Goal: Information Seeking & Learning: Learn about a topic

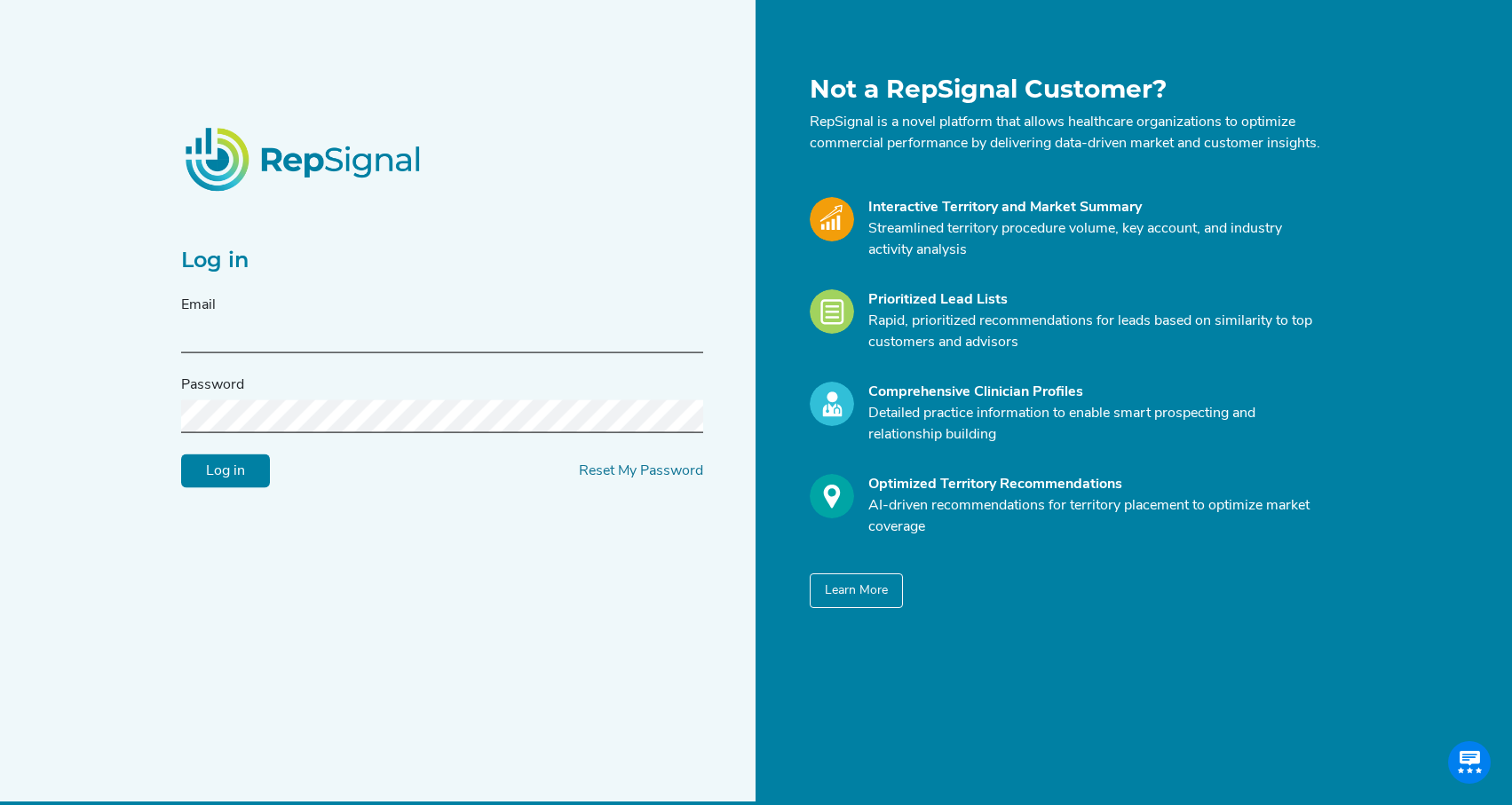
type input "[EMAIL_ADDRESS][DOMAIN_NAME]"
click at [224, 481] on input "Log in" at bounding box center [226, 471] width 89 height 34
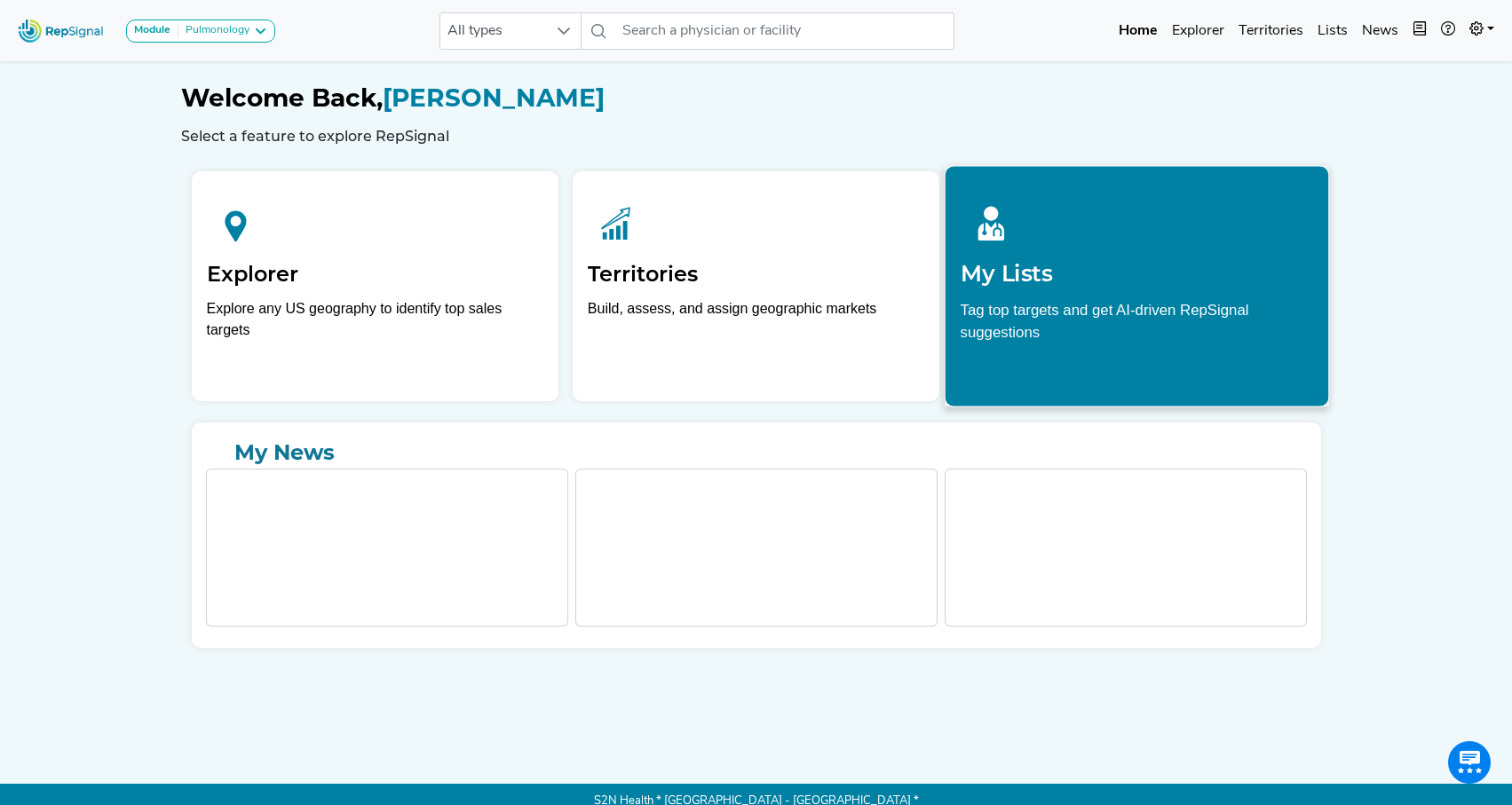
click at [1118, 270] on h2 "My Lists" at bounding box center [1136, 273] width 353 height 26
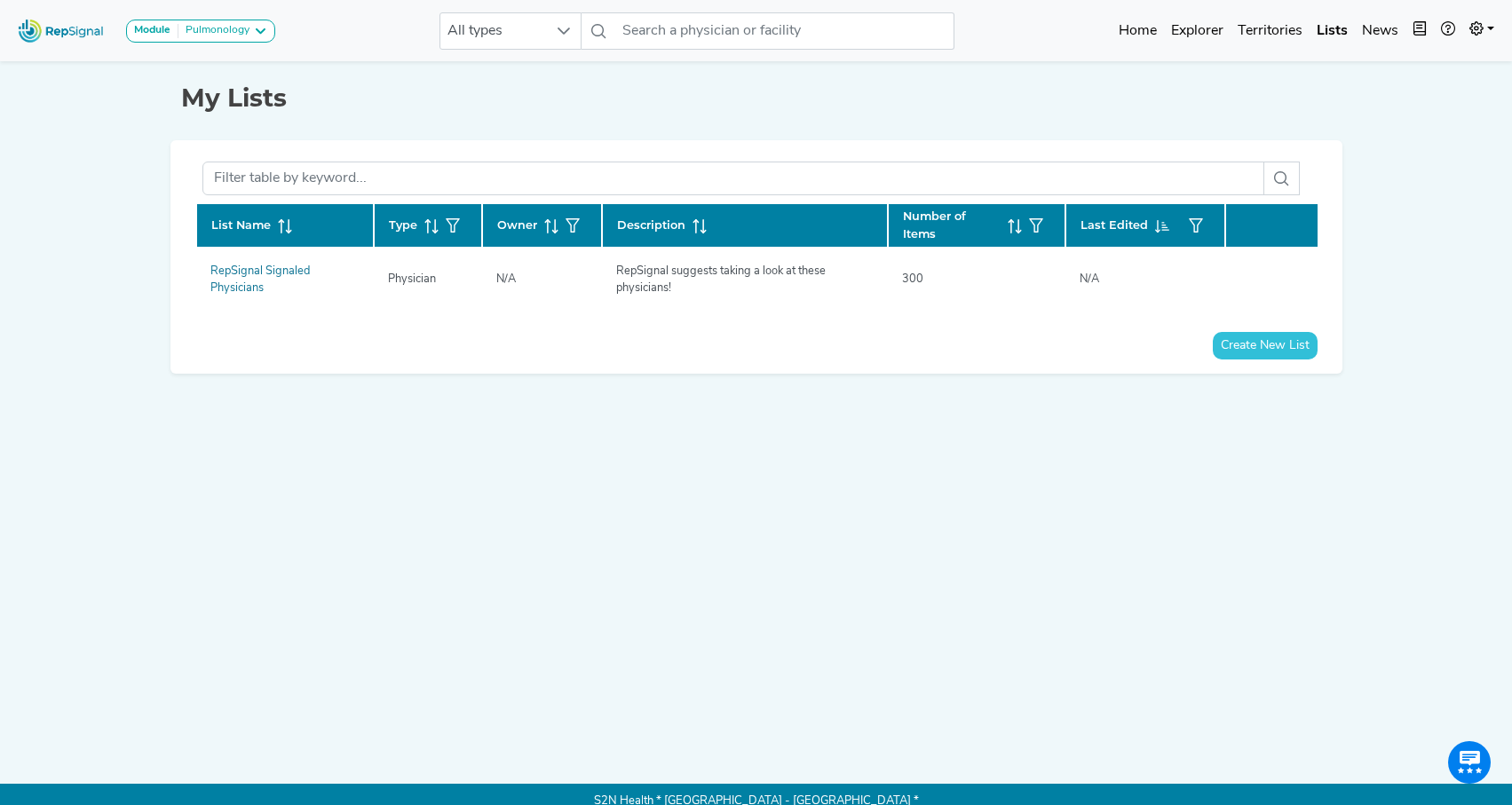
click at [87, 29] on img at bounding box center [62, 31] width 102 height 38
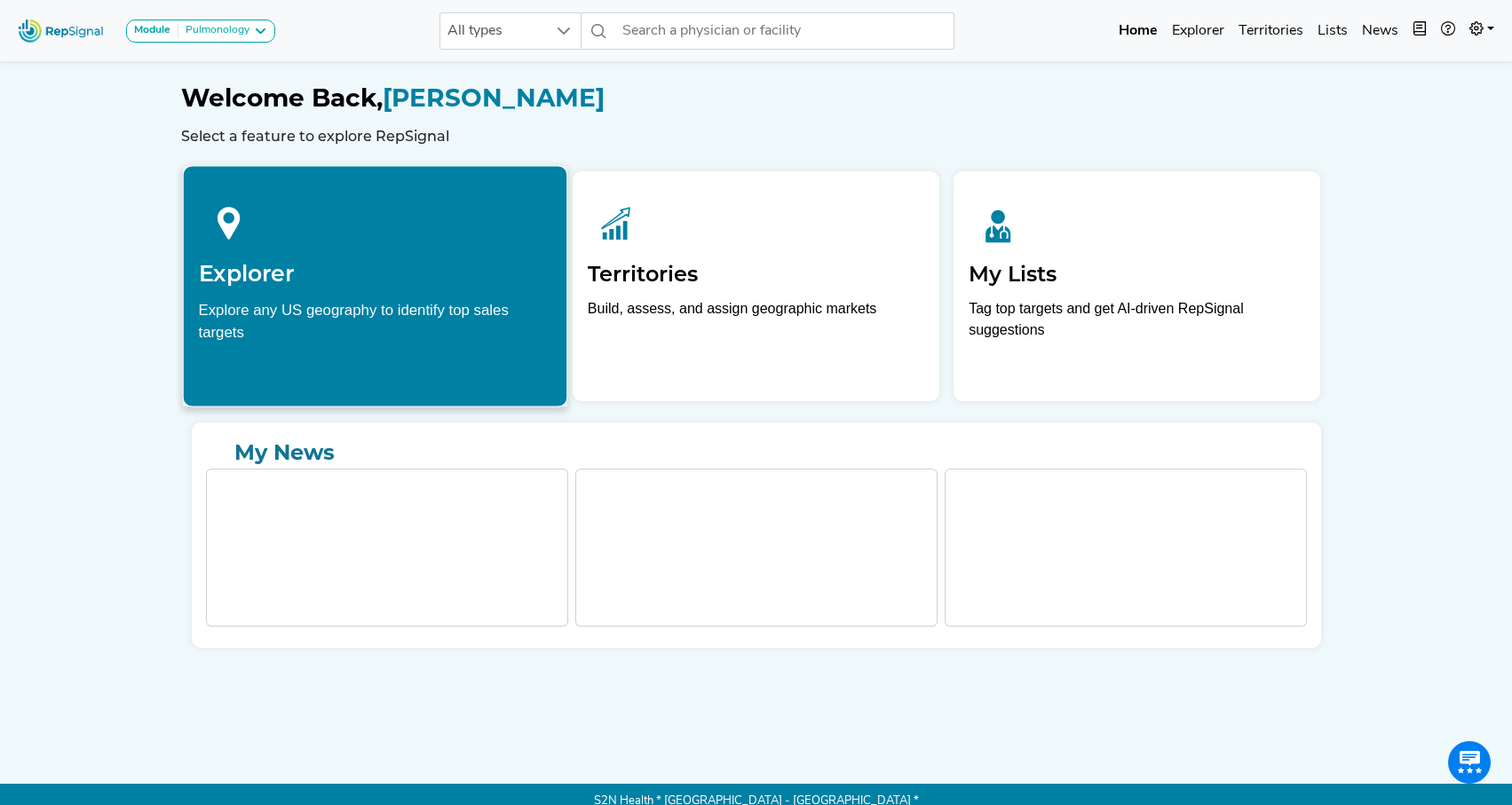
click at [442, 277] on h2 "Explorer" at bounding box center [374, 273] width 353 height 26
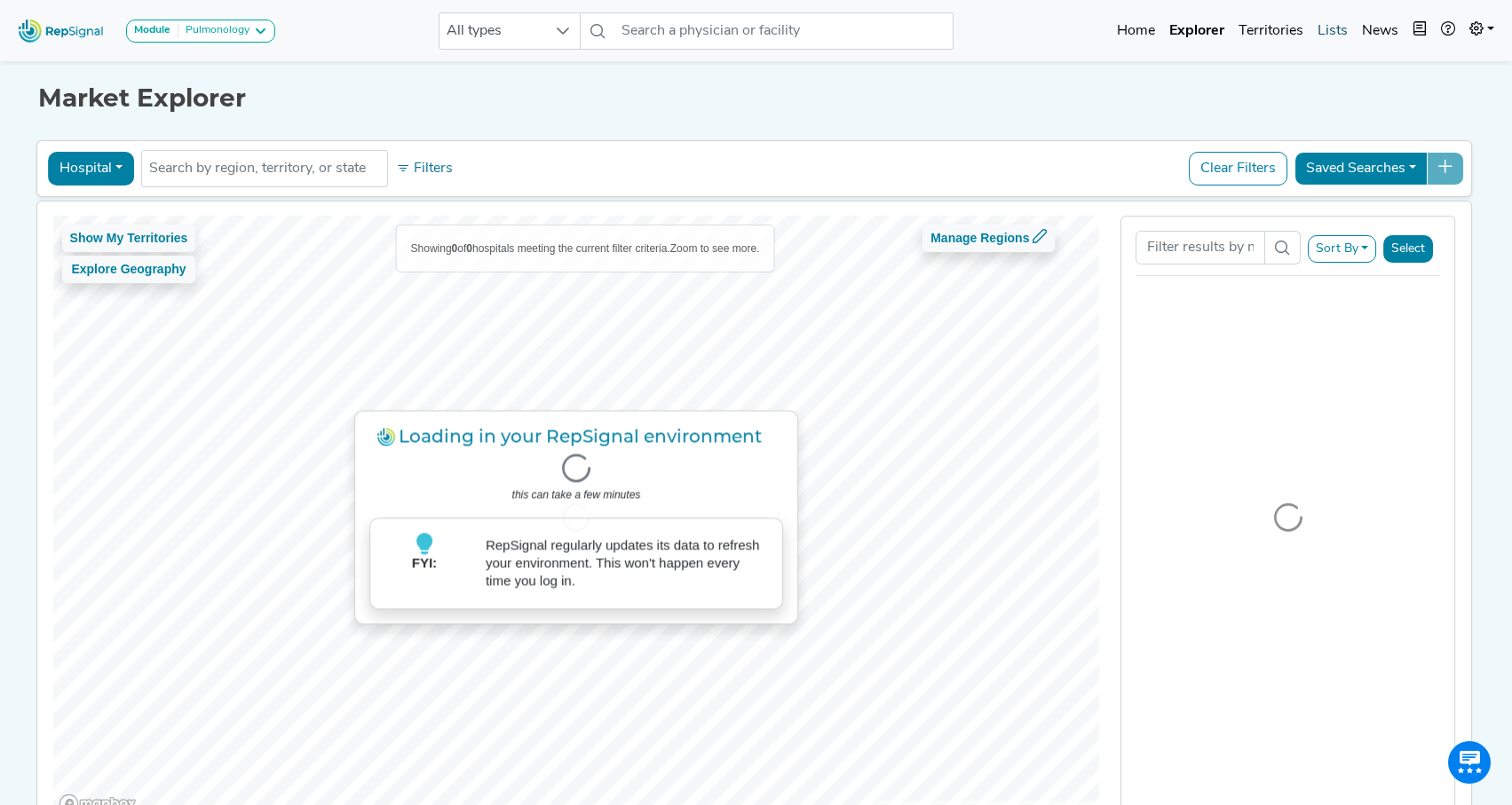
click at [1333, 34] on link "Lists" at bounding box center [1332, 31] width 44 height 35
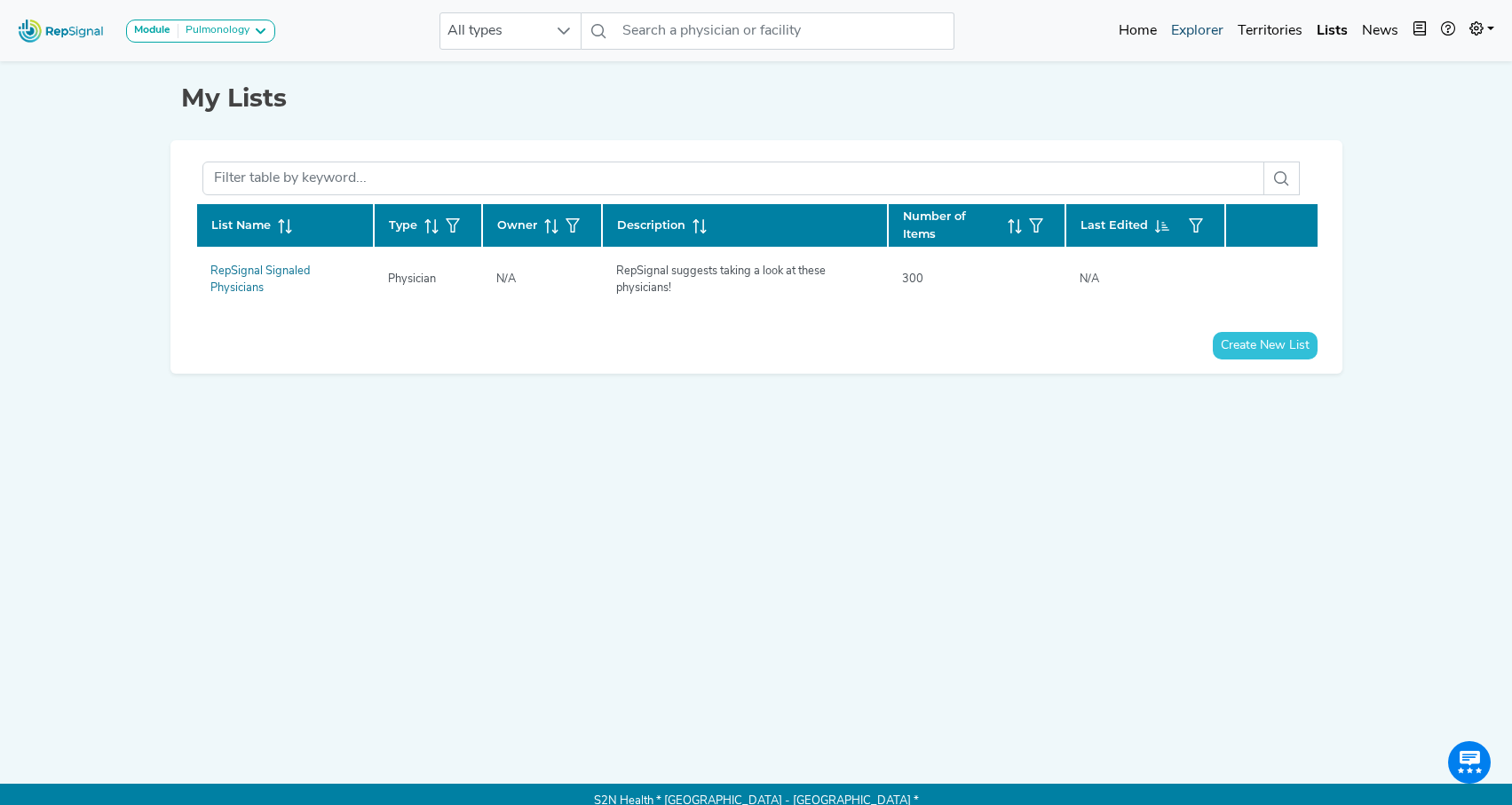
click at [1203, 30] on link "Explorer" at bounding box center [1196, 31] width 66 height 35
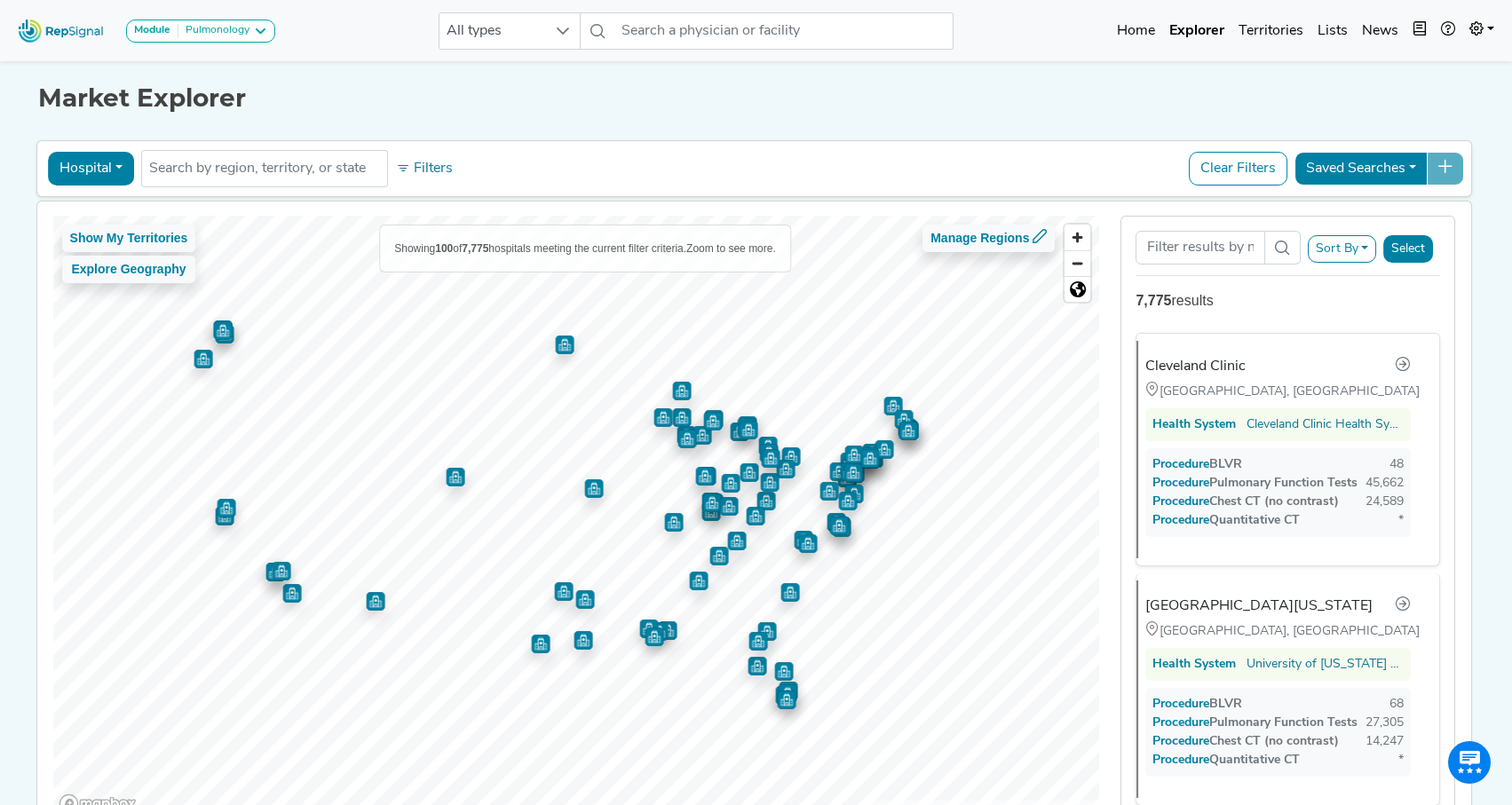
click at [1418, 171] on button "Saved Searches" at bounding box center [1360, 168] width 133 height 34
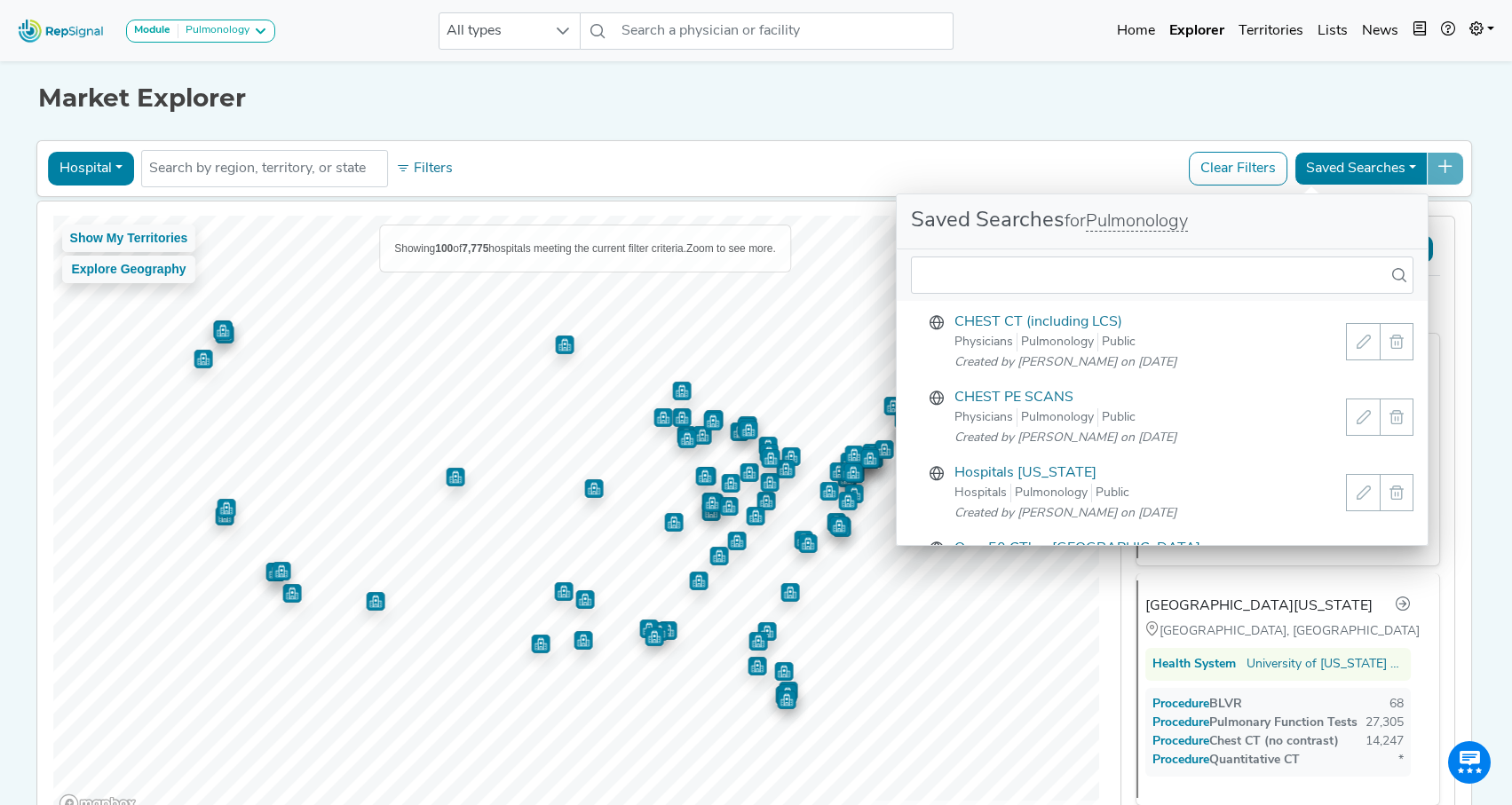
click at [1406, 165] on button "Saved Searches" at bounding box center [1360, 168] width 133 height 34
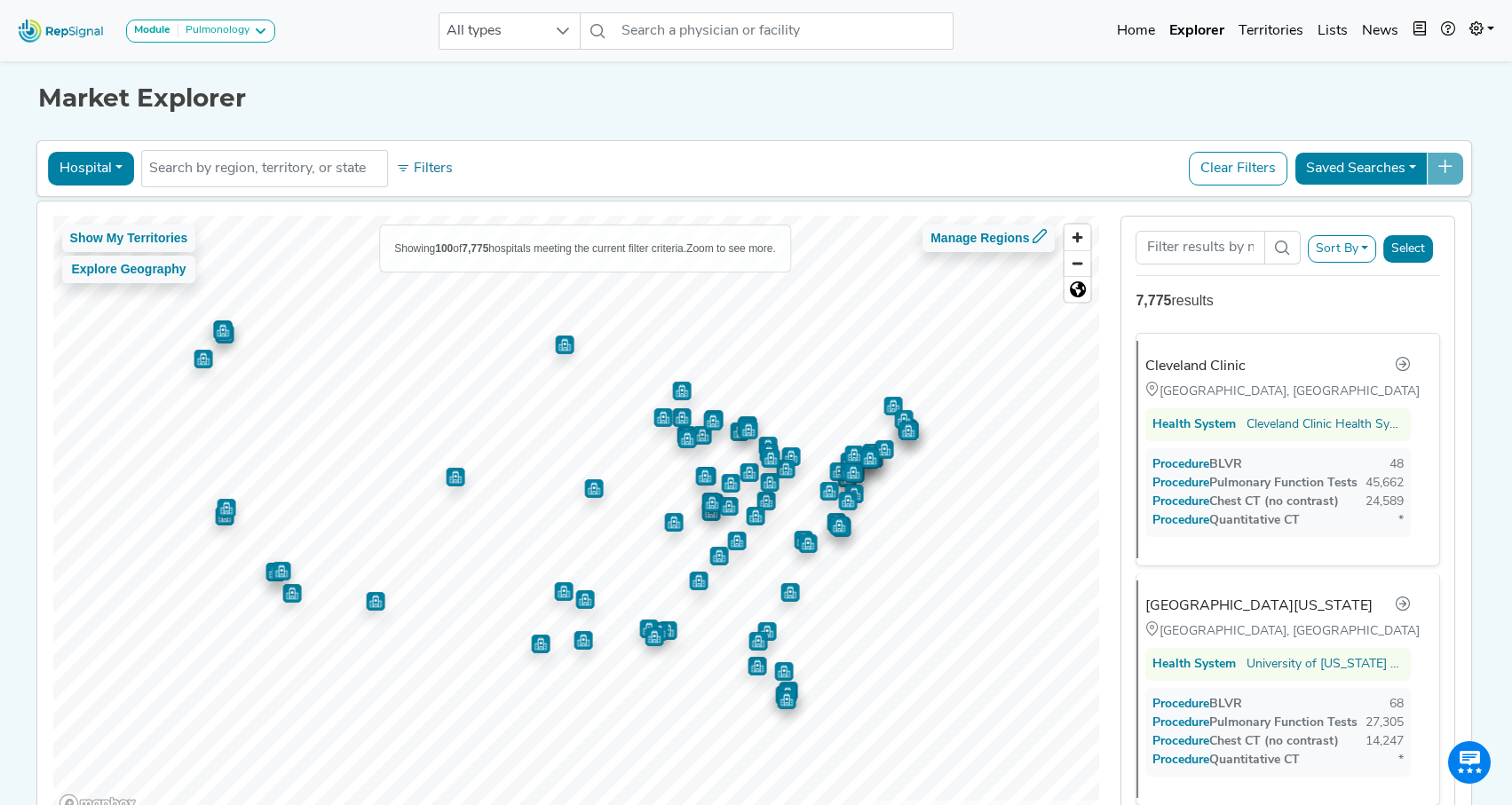
click at [1406, 165] on button "Saved Searches" at bounding box center [1360, 168] width 133 height 34
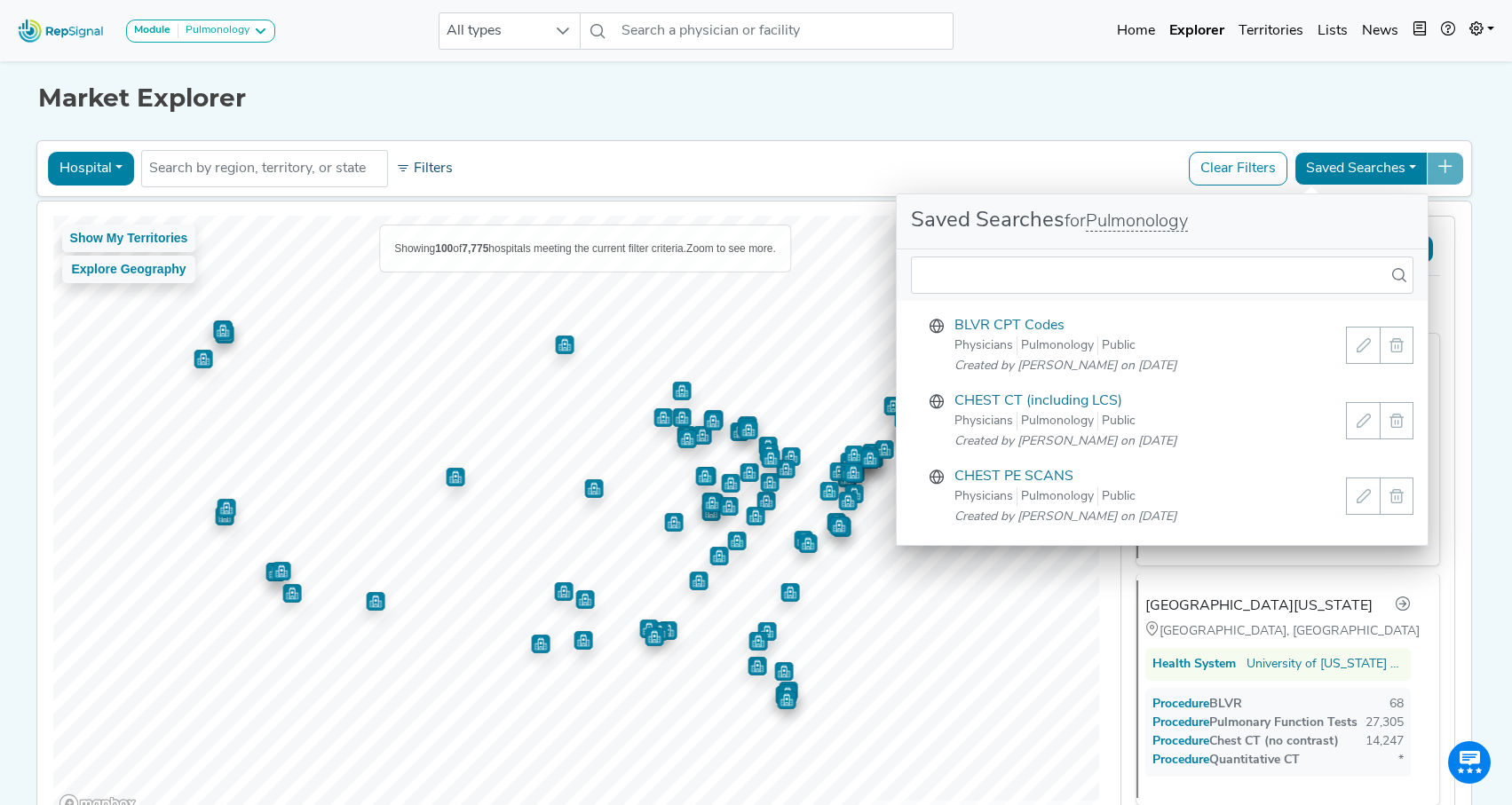
click at [433, 171] on button "Filters" at bounding box center [424, 168] width 65 height 30
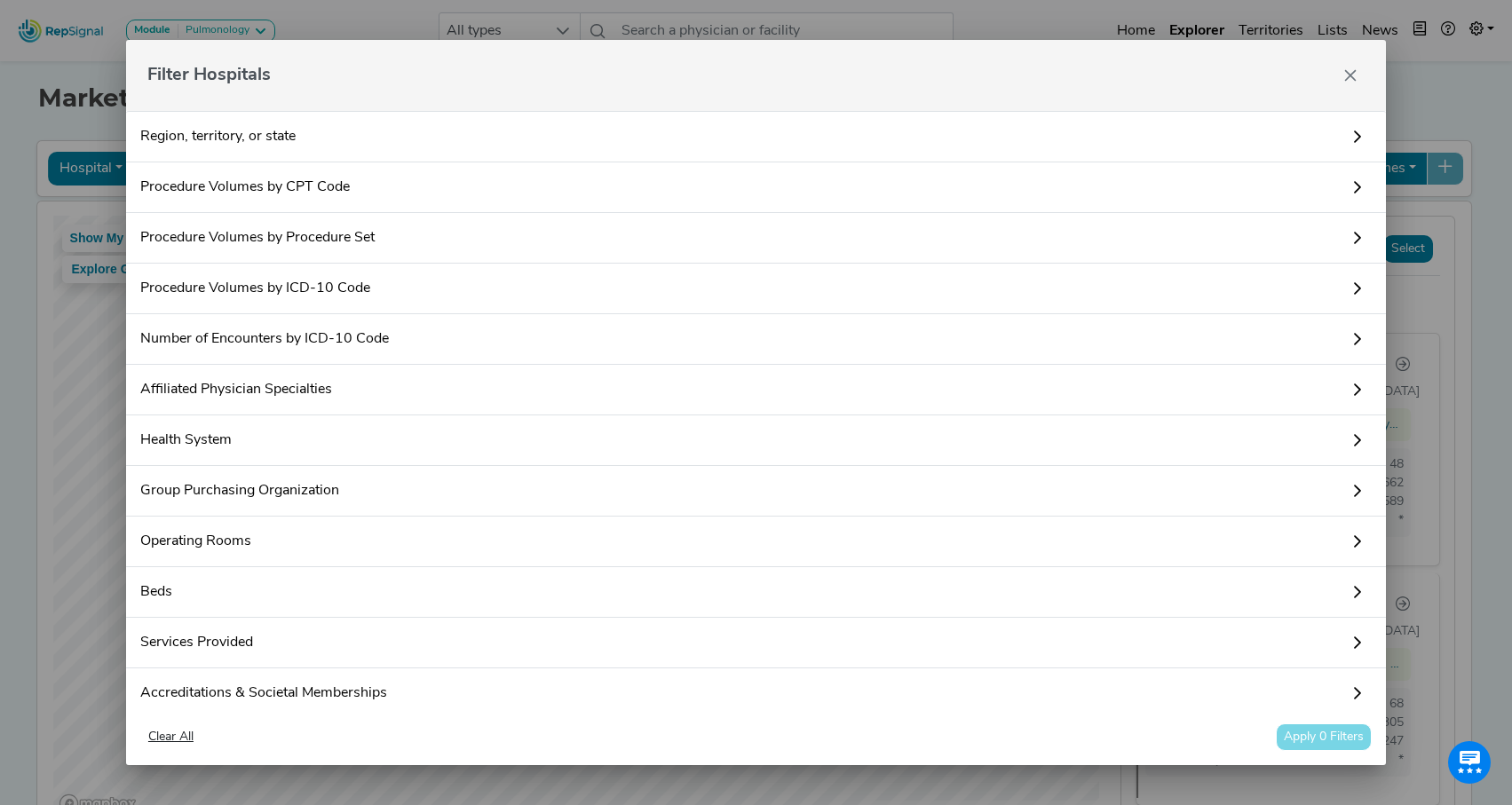
click at [46, 85] on div "Filter Hospitals Region, territory, or state Procedure Volumes by CPT Code The …" at bounding box center [756, 402] width 1512 height 805
drag, startPoint x: 152, startPoint y: 146, endPoint x: 530, endPoint y: 114, distance: 379.4
click at [157, 145] on link "Region, territory, or state" at bounding box center [756, 136] width 1260 height 52
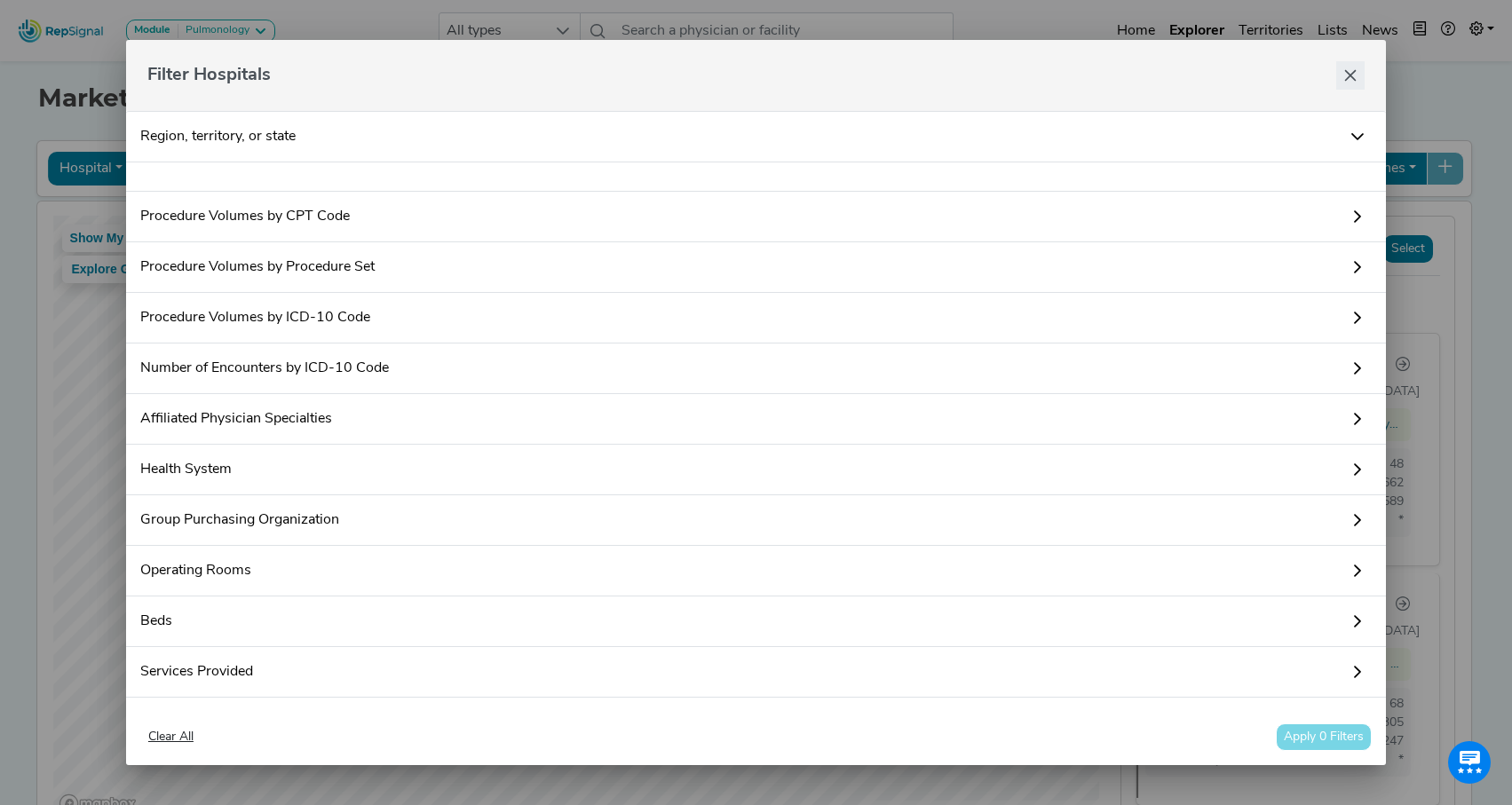
click at [1340, 71] on button "Close" at bounding box center [1350, 74] width 28 height 28
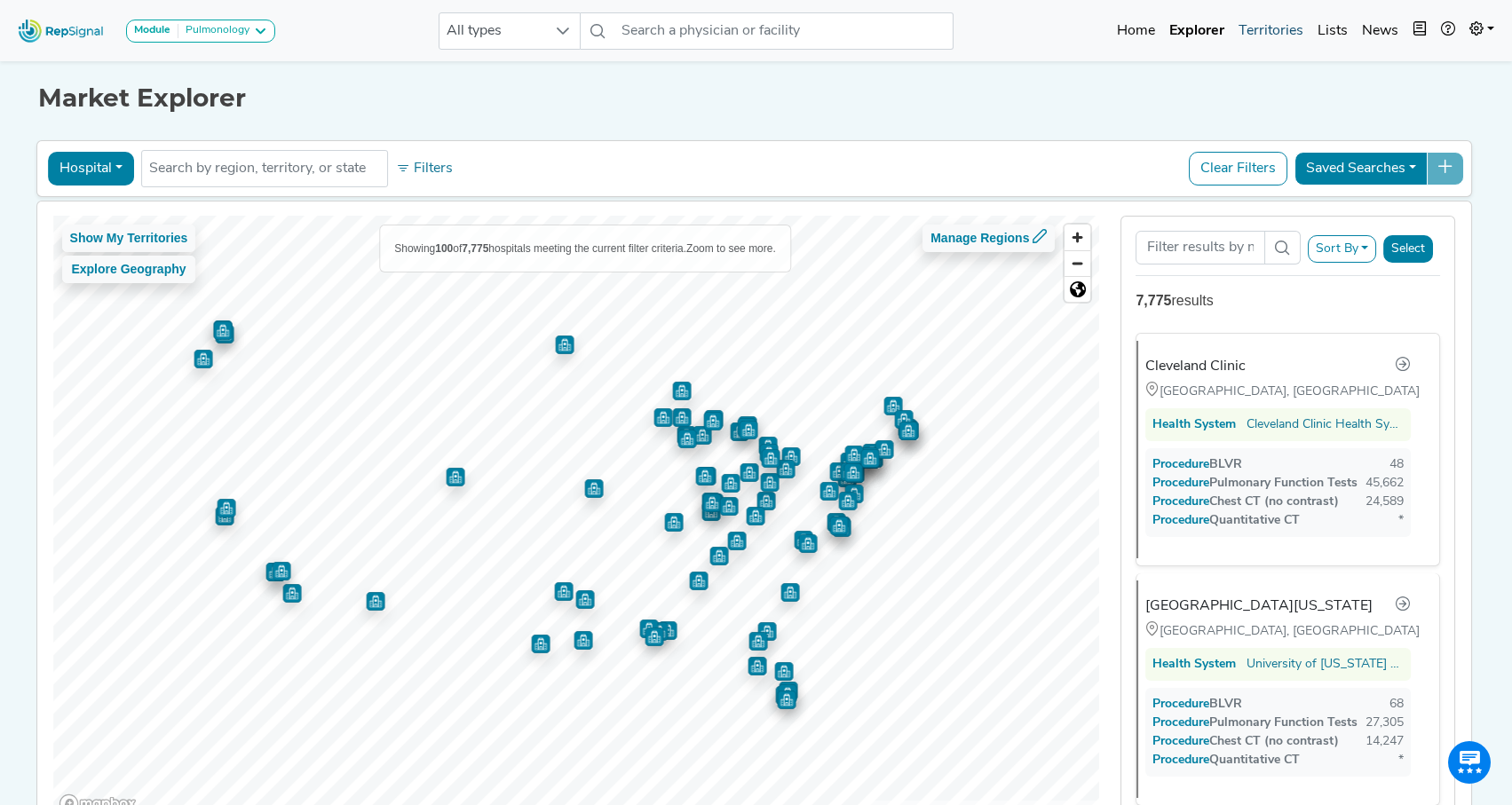
click at [1274, 32] on link "Territories" at bounding box center [1271, 31] width 79 height 35
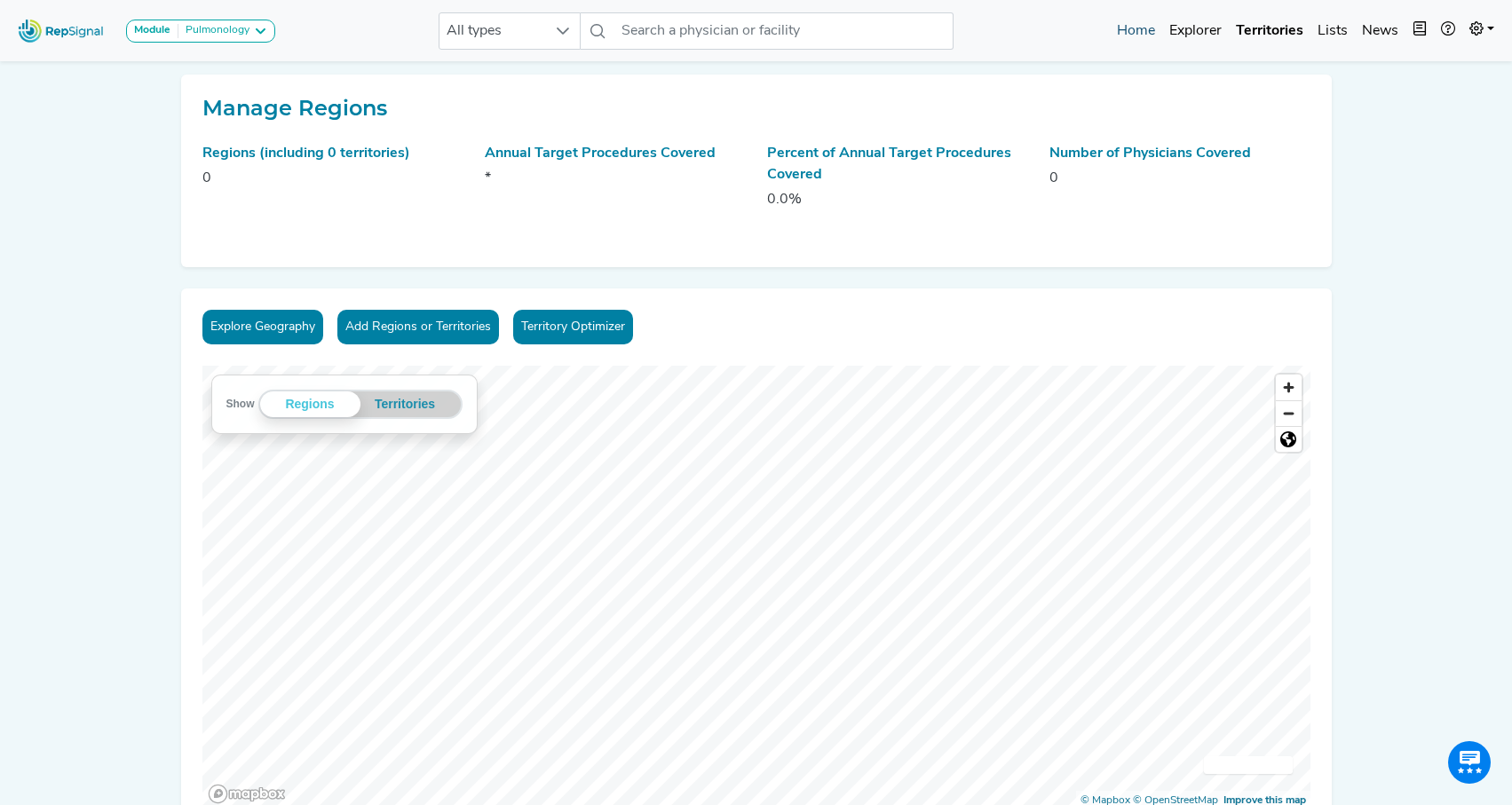
click at [1134, 33] on link "Home" at bounding box center [1136, 31] width 53 height 35
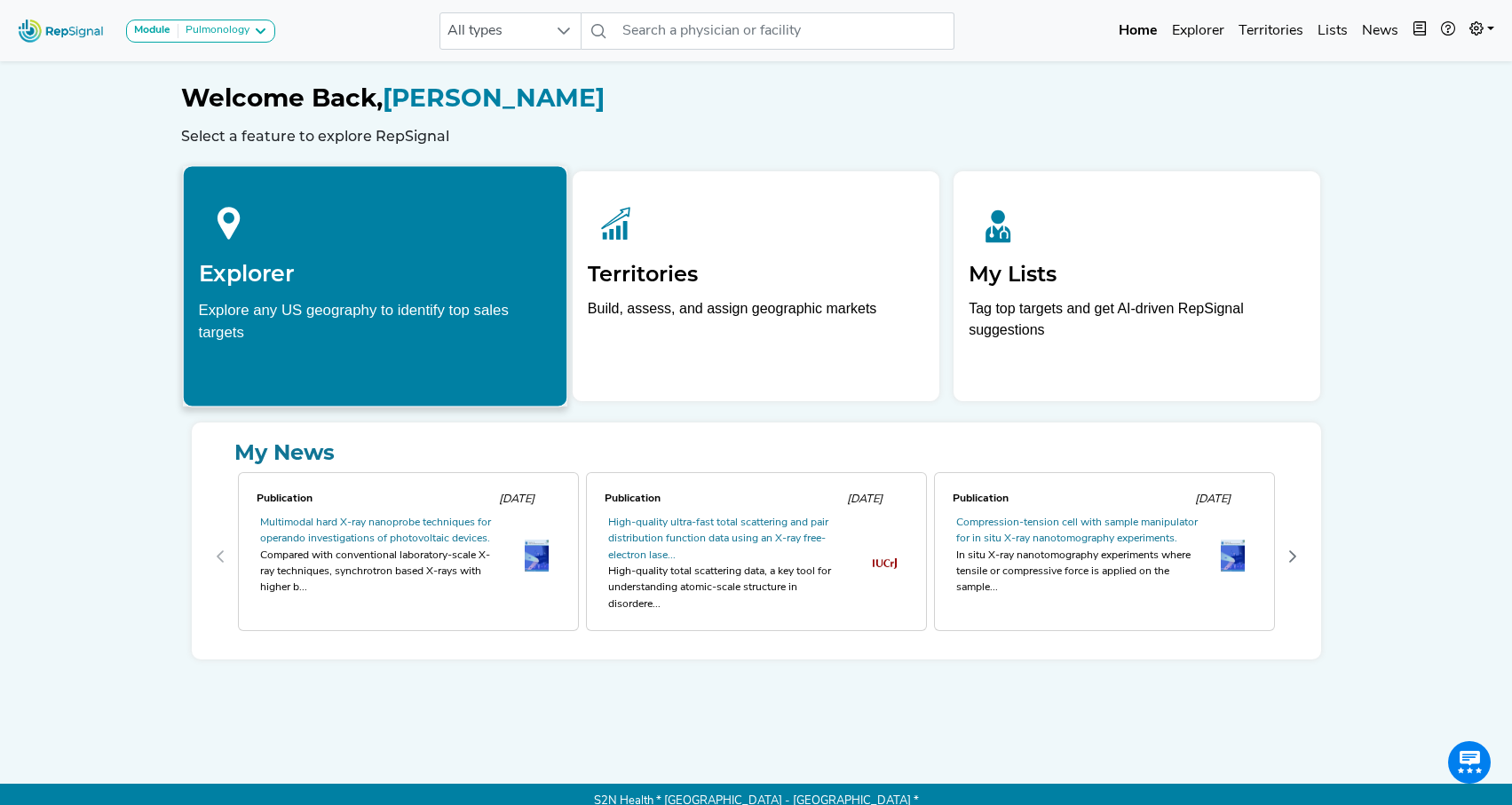
click at [401, 317] on div "Explore any US geography to identify top sales targets" at bounding box center [374, 320] width 353 height 44
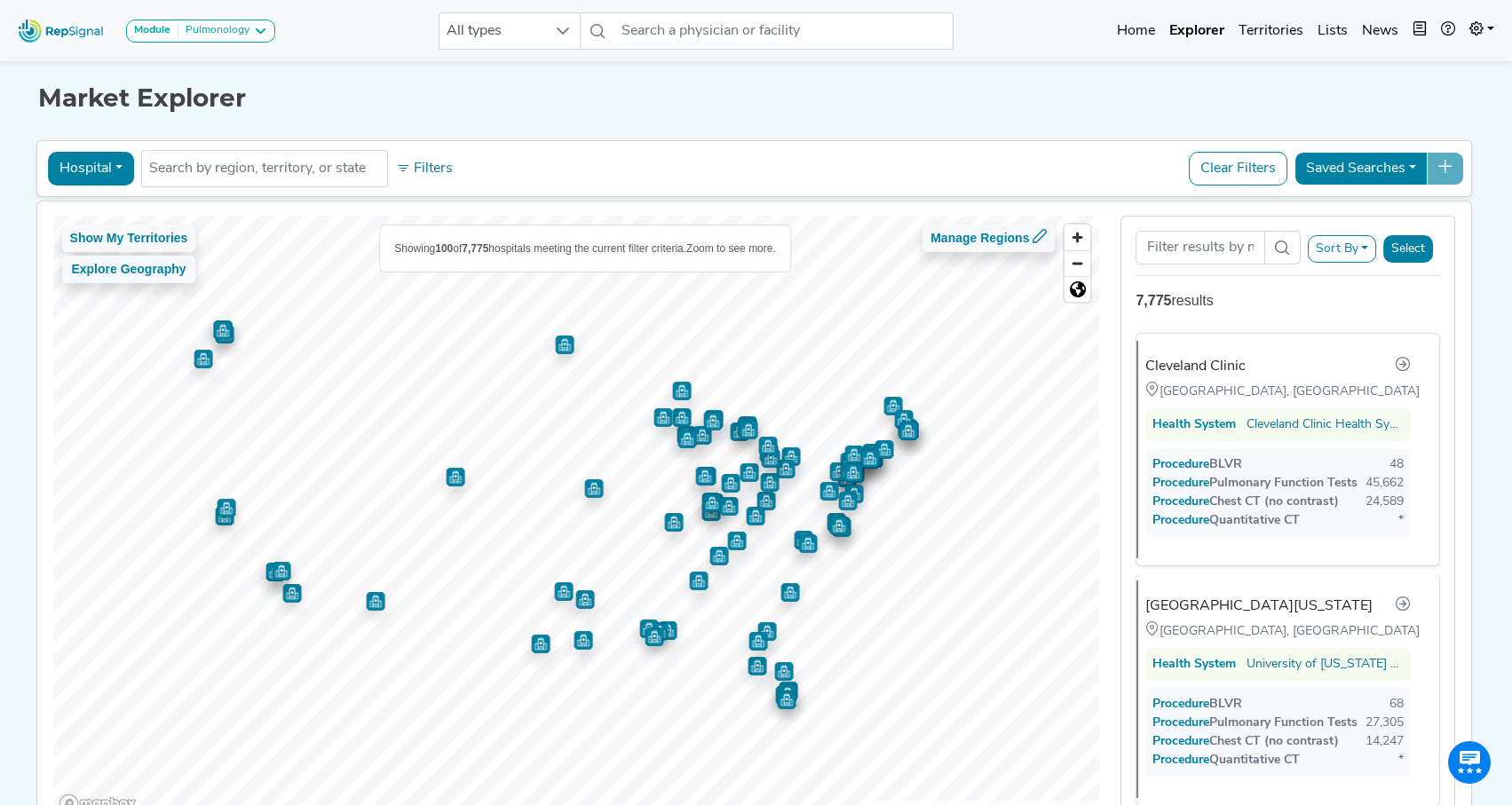
click at [1362, 249] on button "Sort By" at bounding box center [1342, 249] width 69 height 27
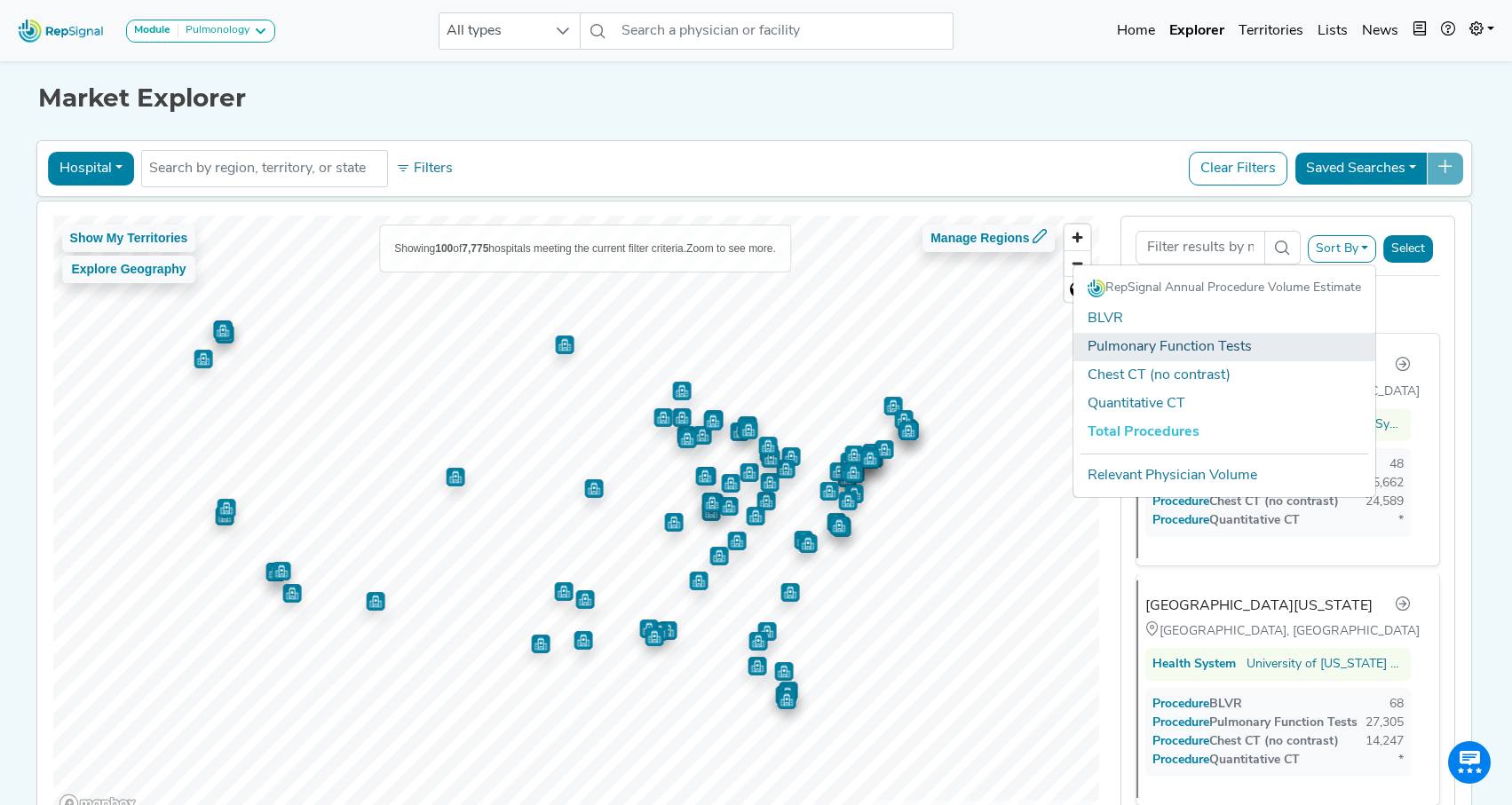
click at [1155, 349] on link "Pulmonary Function Tests" at bounding box center [1224, 347] width 302 height 28
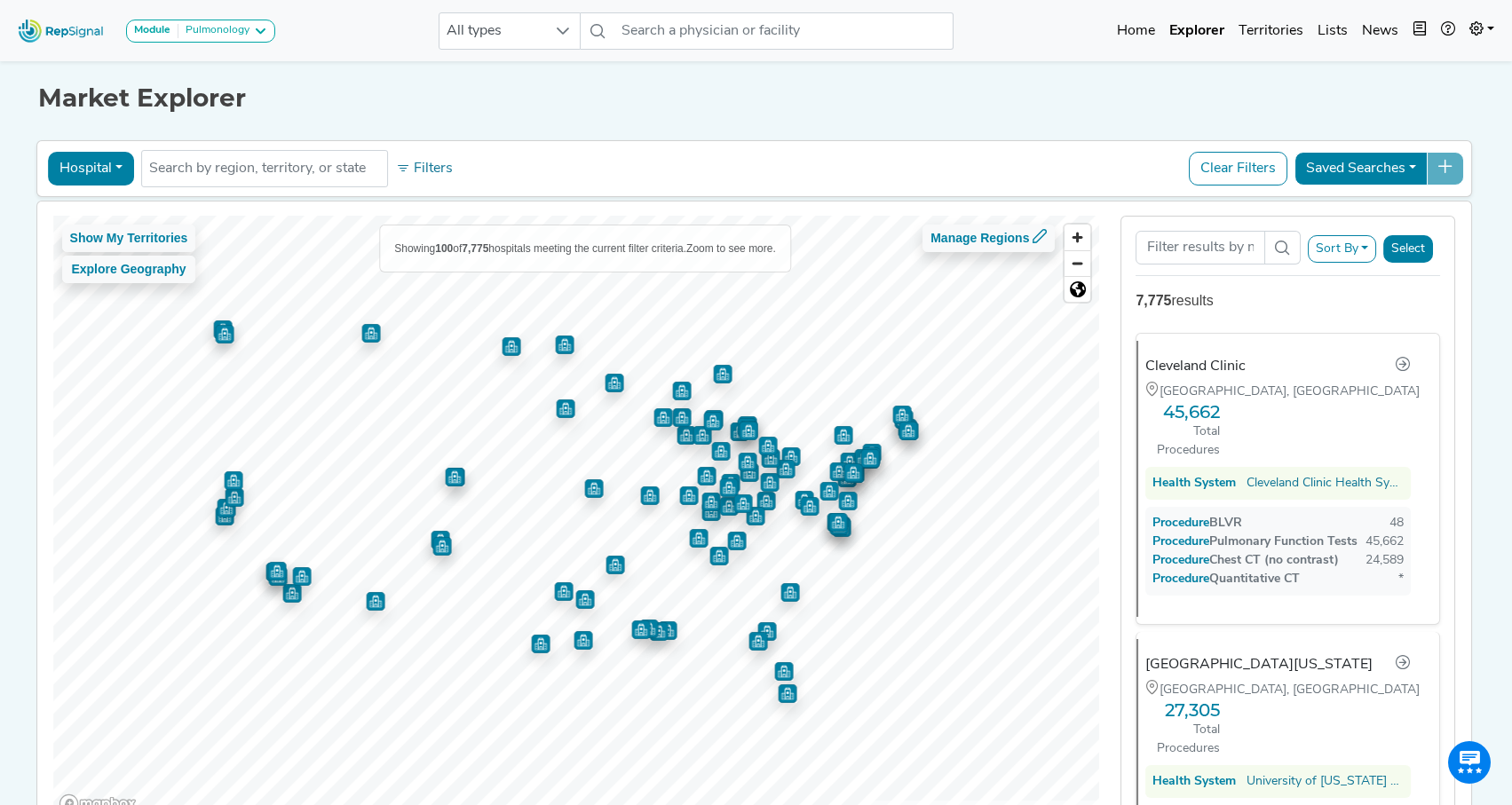
click at [1340, 248] on button "Sort By" at bounding box center [1342, 249] width 69 height 27
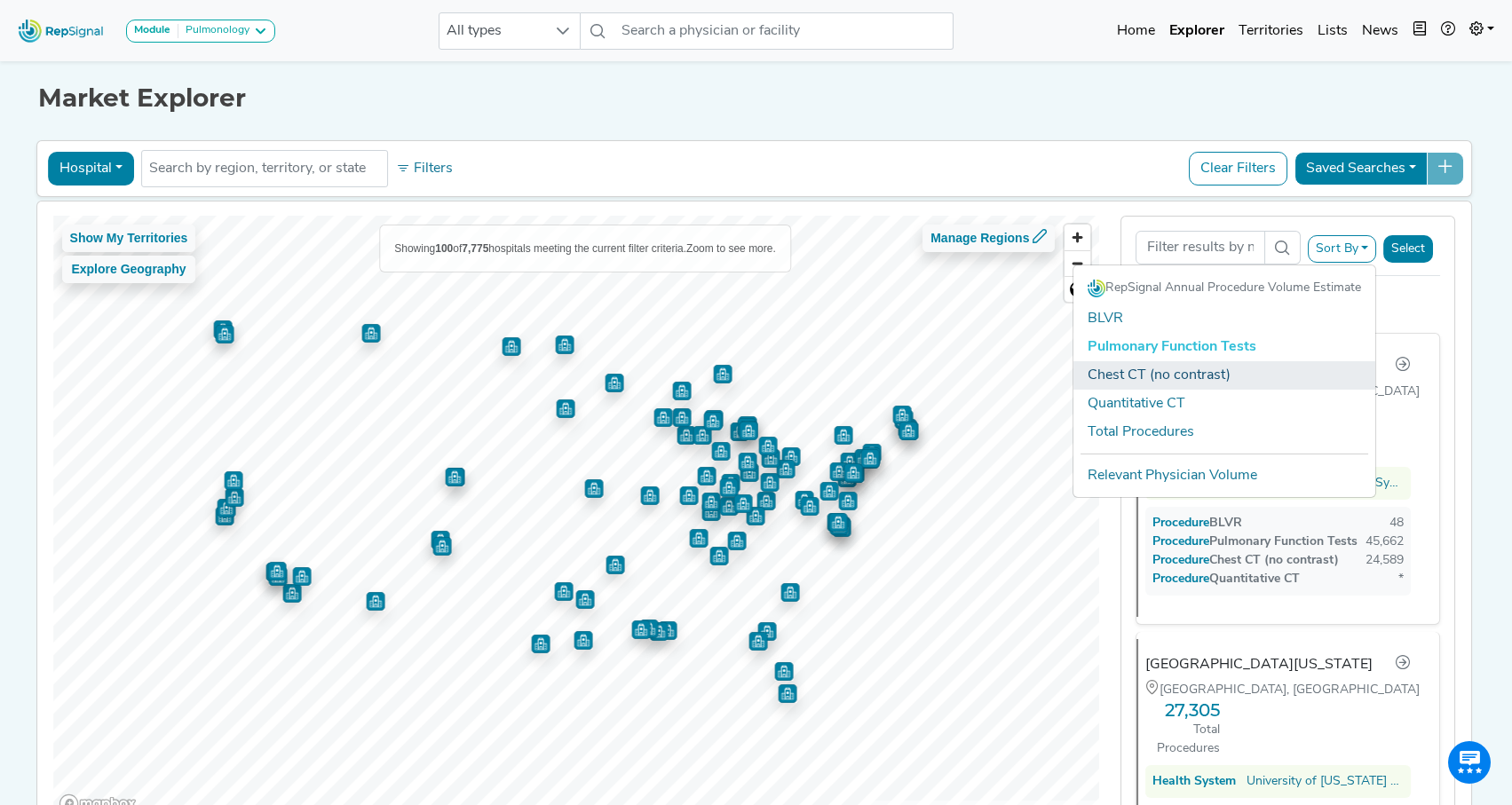
click at [1119, 375] on link "Chest CT (no contrast)" at bounding box center [1224, 375] width 302 height 28
